Goal: Communication & Community: Connect with others

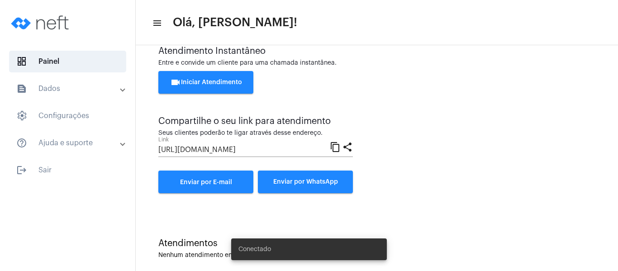
scroll to position [32, 0]
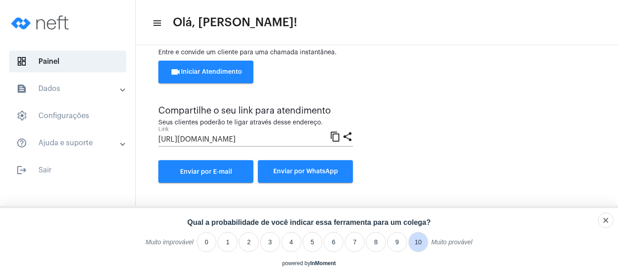
click at [417, 237] on li "10" at bounding box center [419, 242] width 20 height 20
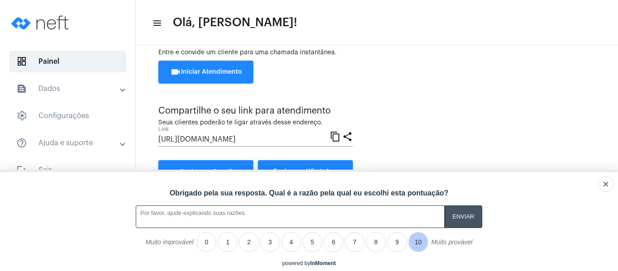
click at [464, 214] on input "A feedback form has popped up." at bounding box center [464, 216] width 38 height 22
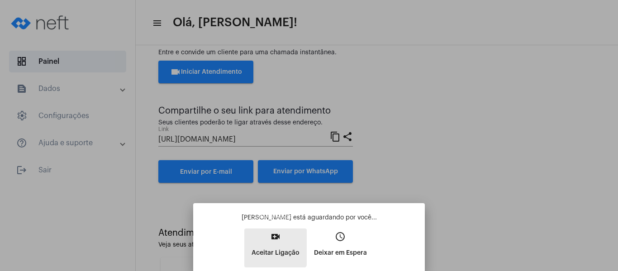
click at [271, 243] on button "video_call Aceitar Ligação" at bounding box center [275, 248] width 62 height 39
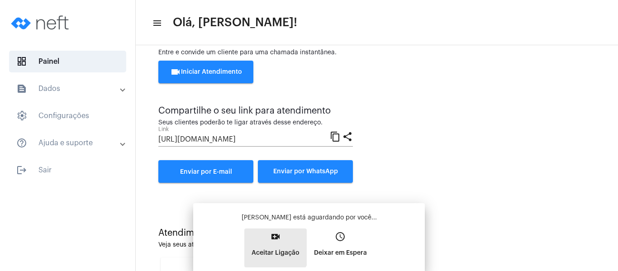
click at [272, 243] on div "[PERSON_NAME] está aguardando por você... video_call Aceitar Ligação access_tim…" at bounding box center [309, 240] width 217 height 54
